Goal: Task Accomplishment & Management: Manage account settings

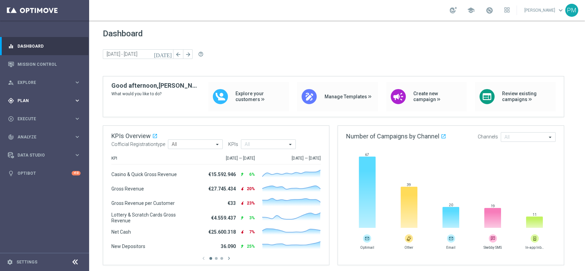
click at [27, 99] on span "Plan" at bounding box center [45, 101] width 57 height 4
click at [30, 112] on link "Target Groups" at bounding box center [44, 114] width 53 height 5
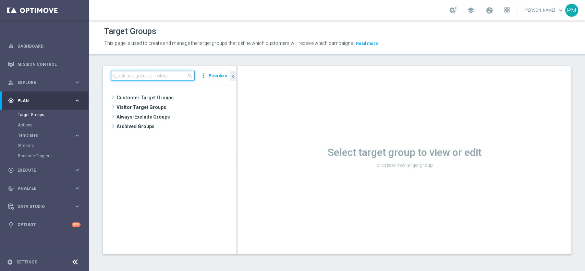
click at [159, 74] on input at bounding box center [153, 76] width 84 height 10
paste input "Churn 0-12M Talent ggr nb tra 20 e 99 1st Casino lftime"
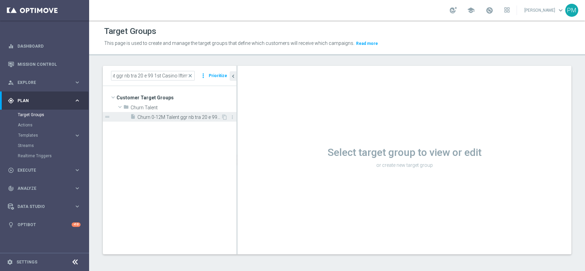
click at [170, 118] on span "Churn 0-12M Talent ggr nb tra 20 e 99 1st Casino lftime" at bounding box center [179, 117] width 84 height 6
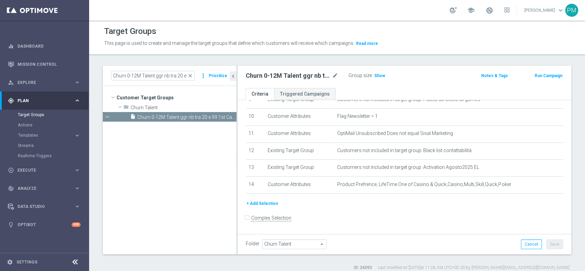
scroll to position [123, 0]
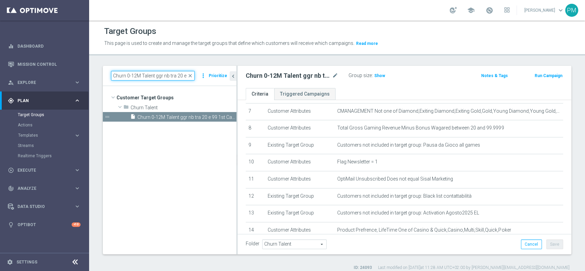
click at [160, 72] on input "Churn 0-12M Talent ggr nb tra 20 e 99 1st Casino lftime" at bounding box center [153, 76] width 84 height 10
paste input "> 100 1st Casino NO NL"
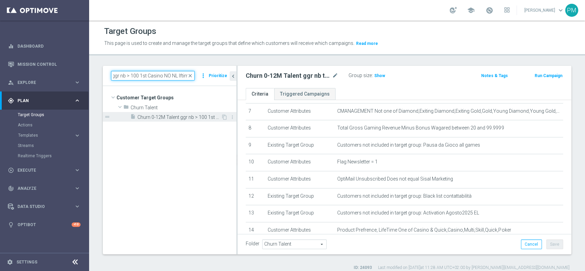
type input "Churn 0-12M Talent ggr nb > 100 1st Casino NO NL lftime"
click at [180, 118] on span "Churn 0-12M Talent ggr nb > 100 1st Casino No NL lftime" at bounding box center [179, 117] width 84 height 6
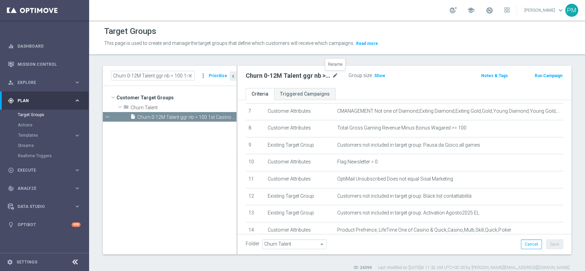
click at [335, 73] on icon "mode_edit" at bounding box center [335, 76] width 6 height 8
click at [315, 76] on input "Churn 0-12M Talent ggr nb > 100 1st Casino No NL lftime" at bounding box center [292, 77] width 93 height 10
type input "Churn 0-12M Talent ggr nb > 100 1st Casino NO NL lftime"
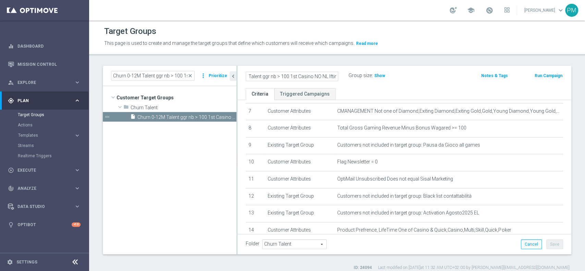
click at [438, 77] on div "Churn 0-12M Talent ggr nb > 100 1st Casino NO NL lftime Group size : Show" at bounding box center [350, 76] width 218 height 10
click at [438, 203] on button "Save" at bounding box center [554, 245] width 17 height 10
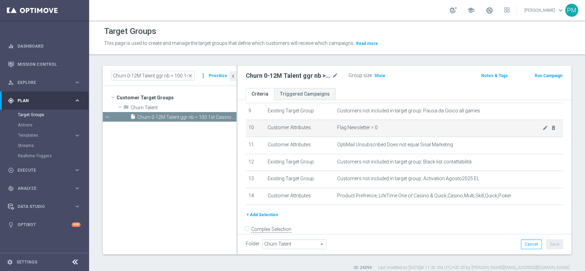
scroll to position [169, 0]
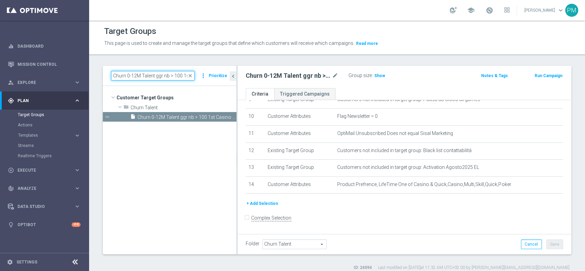
click at [164, 76] on input "Churn 0-12M Talent ggr nb > 100 1st Casino NO NL lftime" at bounding box center [153, 76] width 84 height 10
paste input
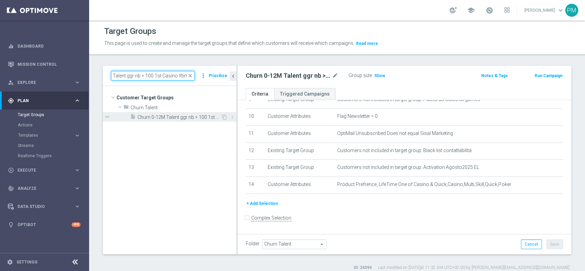
type input "Churn 0-12M Talent ggr nb > 100 1st Casino lftime"
click at [184, 115] on span "Churn 0-12M Talent ggr nb > 100 1st Casino lftime" at bounding box center [179, 117] width 84 height 6
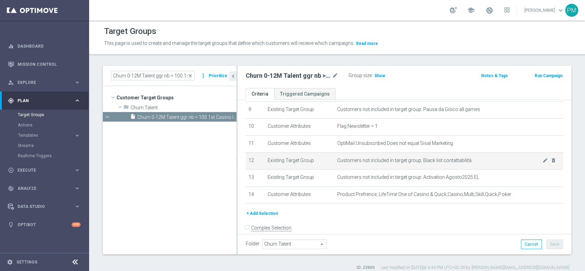
scroll to position [169, 0]
